Goal: Task Accomplishment & Management: Use online tool/utility

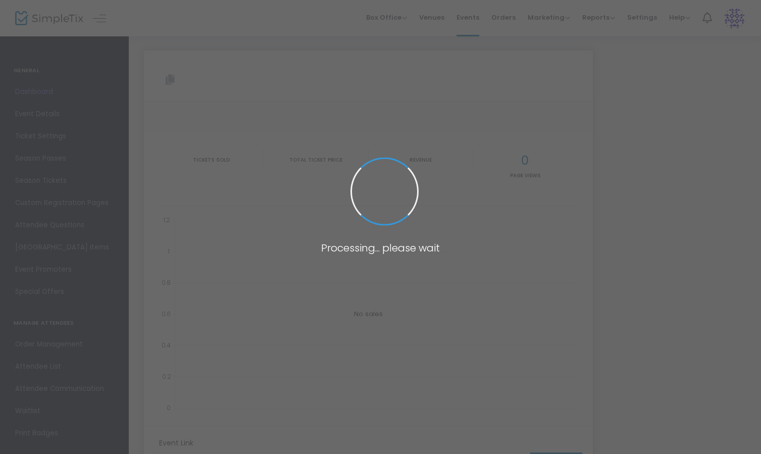
type input "[URL][DOMAIN_NAME][DATE]"
type input "Dueling Piano’s Community Christmas Tree Lighting Fundraiser"
type textarea "Join us for an evening with the Kelly Twins at The Gray Nurse. Experience an un…"
checkbox input "true"
type input "Buy Tickets"
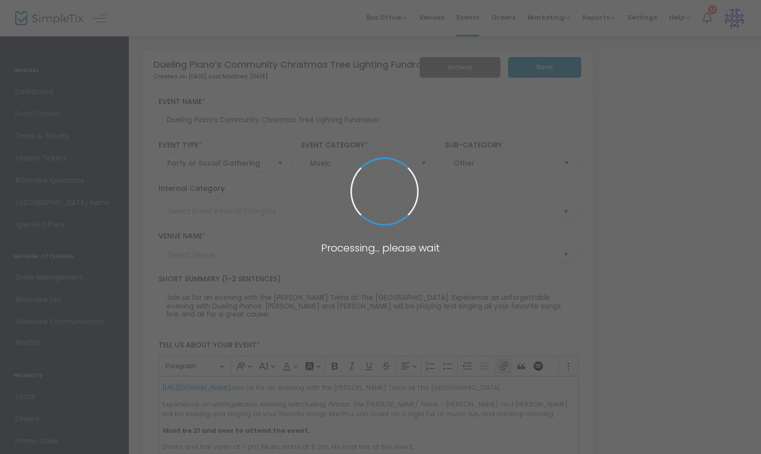
type input "The Gray Nurse Hardware"
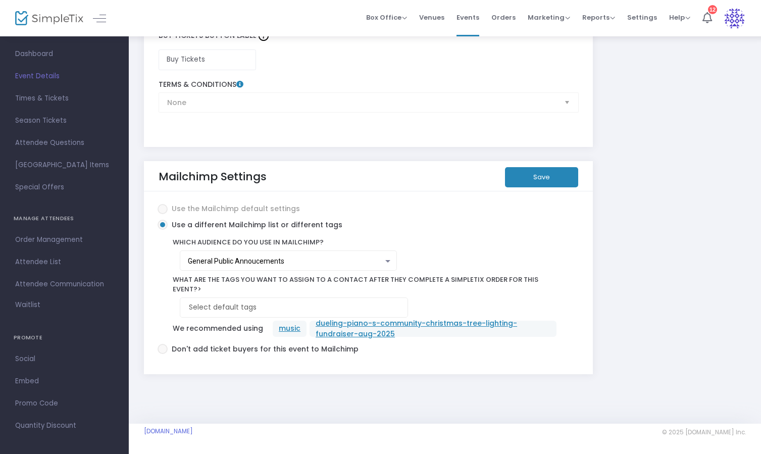
scroll to position [42, 0]
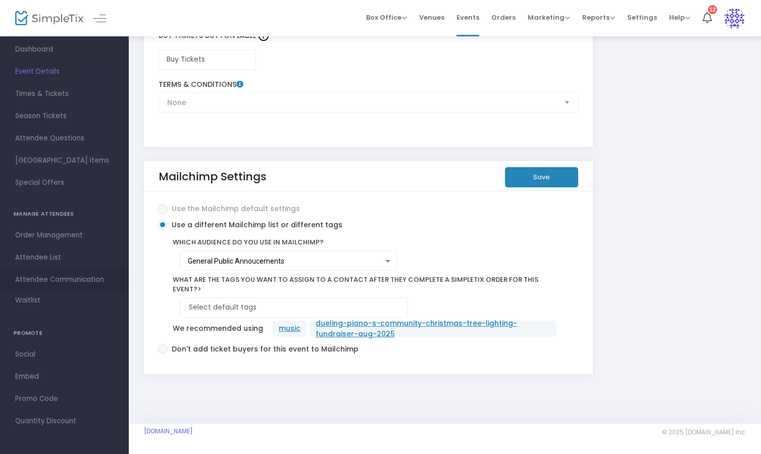
click at [65, 280] on span "Attendee Communication" at bounding box center [64, 279] width 98 height 13
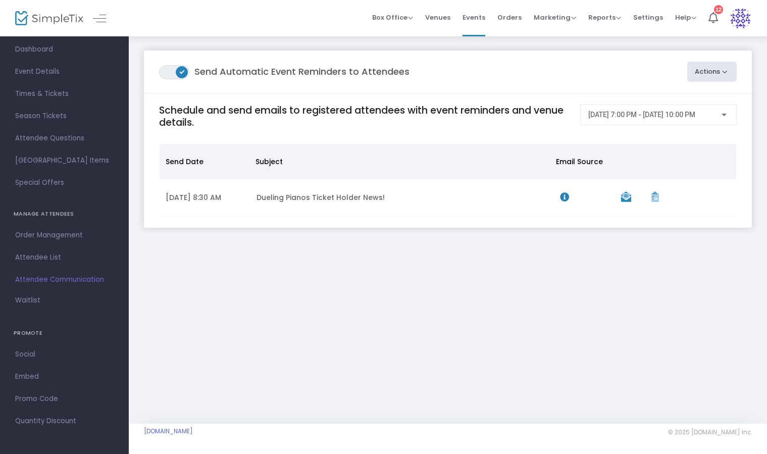
click at [726, 73] on button "Actions" at bounding box center [712, 72] width 50 height 20
click at [691, 119] on li "Post-Event Email" at bounding box center [684, 119] width 106 height 20
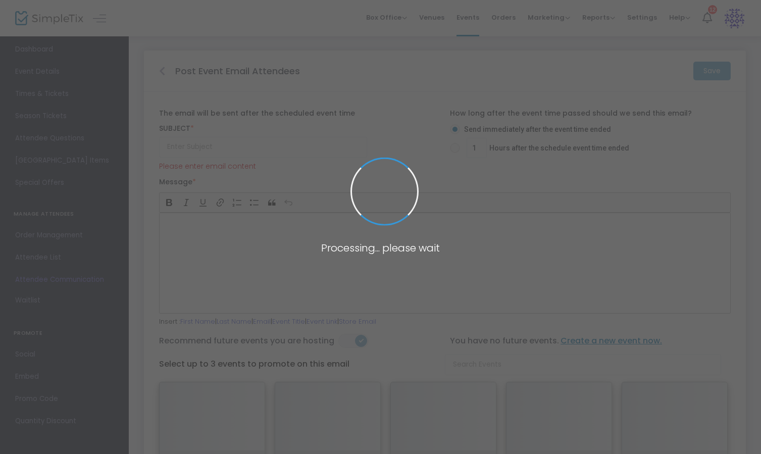
type input "Thanks for attending Dueling Piano’s Community Christmas Tree Lighting Fundrais…"
type input "1"
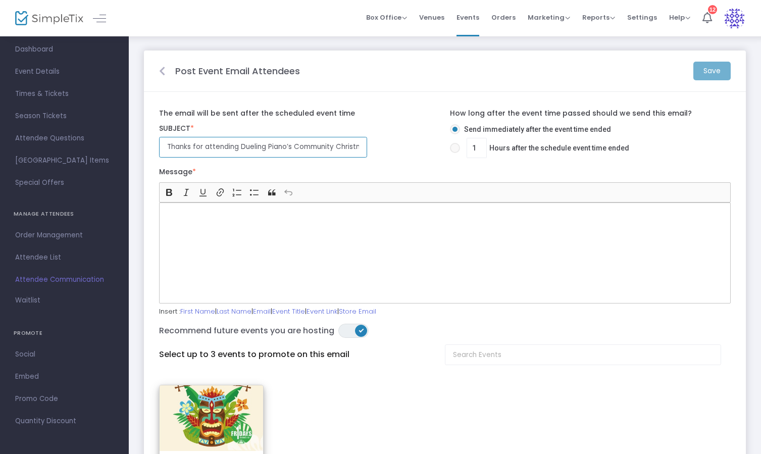
click at [202, 147] on input "Thanks for attending Dueling Piano’s Community Christmas Tree Lighting Fundrais…" at bounding box center [263, 147] width 208 height 21
click at [457, 150] on span at bounding box center [455, 148] width 10 height 10
click at [455, 153] on input "1 Hours after the schedule event time ended" at bounding box center [455, 153] width 1 height 1
radio input "true"
click at [480, 148] on input "1" at bounding box center [476, 147] width 19 height 19
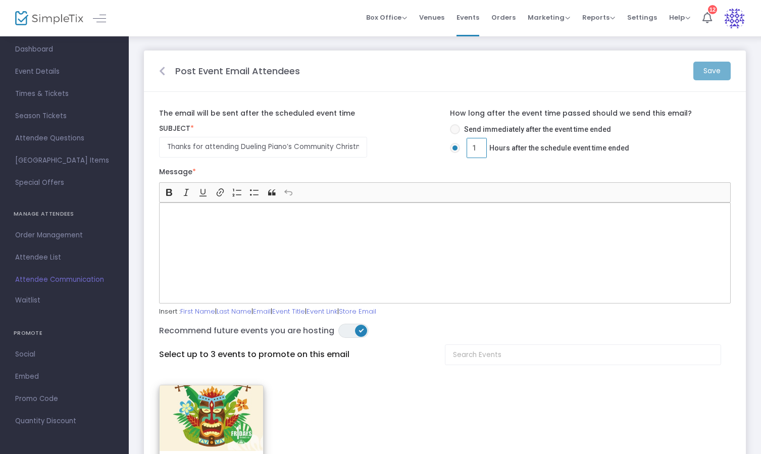
click at [478, 147] on input "1" at bounding box center [476, 147] width 19 height 19
click at [539, 151] on span "1 Hours after the schedule event time ended" at bounding box center [544, 148] width 169 height 20
click at [455, 153] on input "1 Hours after the schedule event time ended" at bounding box center [455, 153] width 1 height 1
click at [455, 131] on span at bounding box center [455, 129] width 10 height 10
click at [455, 134] on input "Send immediately after the event time ended" at bounding box center [455, 134] width 1 height 1
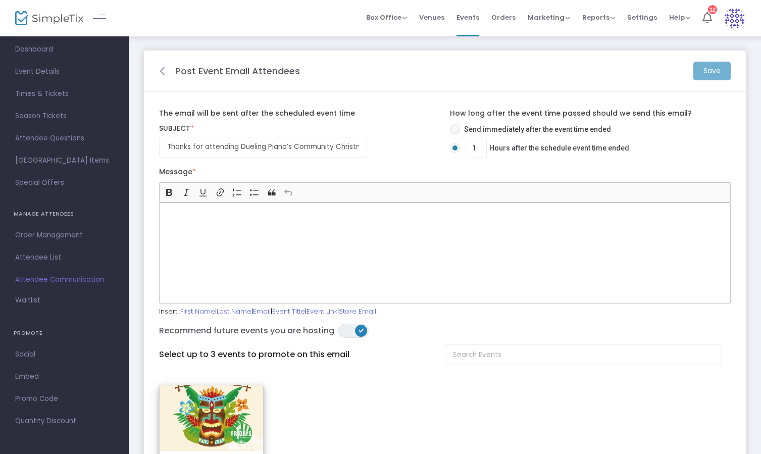
radio input "true"
click at [458, 148] on span at bounding box center [455, 148] width 10 height 10
click at [455, 153] on input "1 Hours after the schedule event time ended" at bounding box center [455, 153] width 1 height 1
radio input "true"
click at [361, 248] on div "Rich Text Editor, main" at bounding box center [445, 253] width 572 height 101
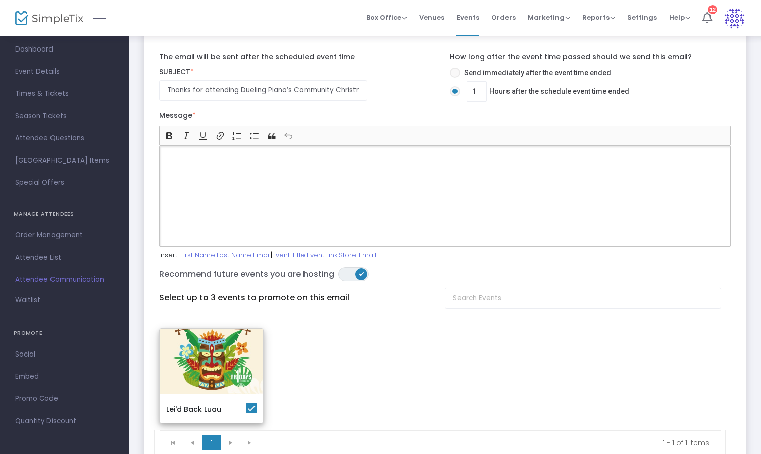
scroll to position [16, 0]
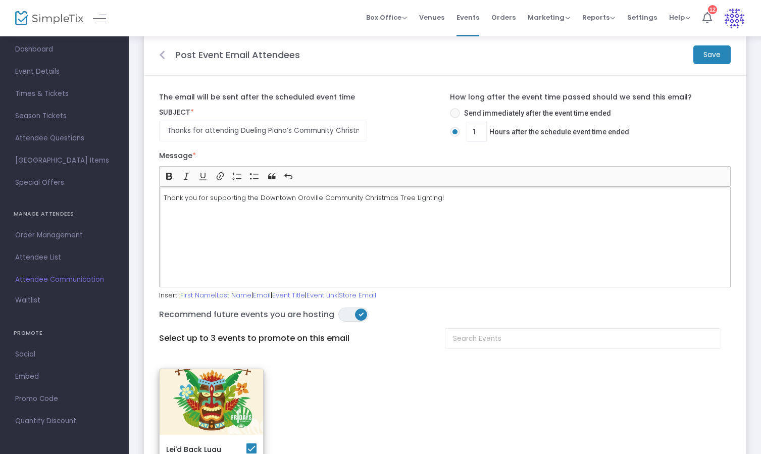
click at [494, 193] on p "Thank you for supporting the Downtown Oroville Community Christmas Tree Lightin…" at bounding box center [445, 198] width 563 height 10
